Goal: Task Accomplishment & Management: Check status

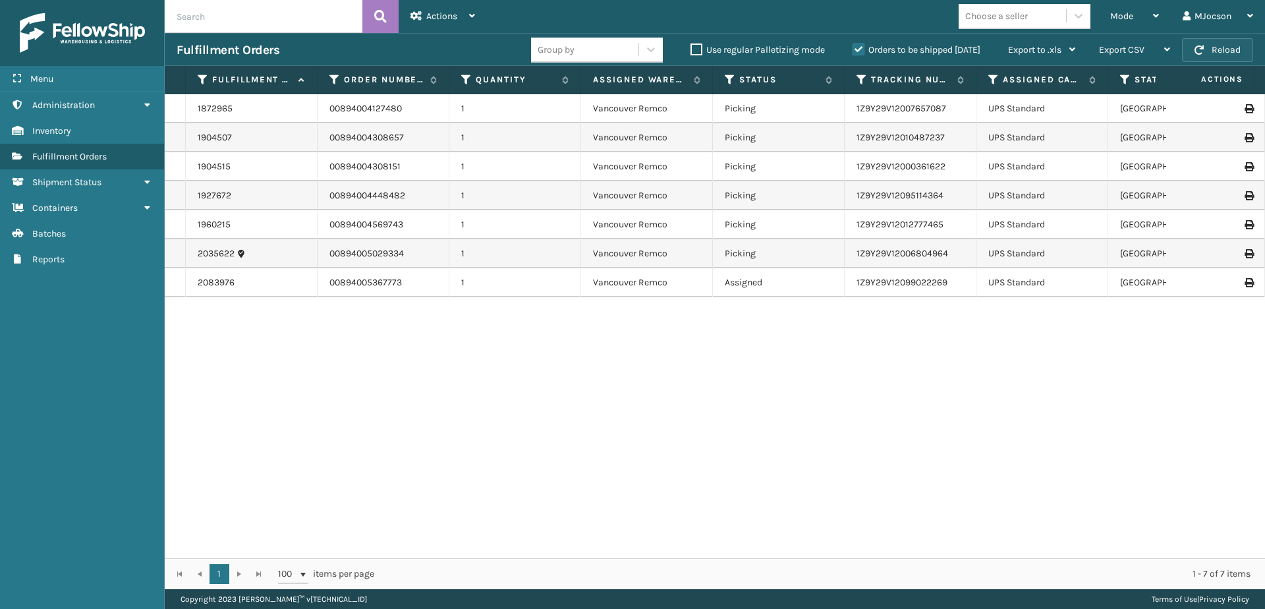
click at [1217, 45] on button "Reload" at bounding box center [1217, 50] width 71 height 24
